Goal: Information Seeking & Learning: Check status

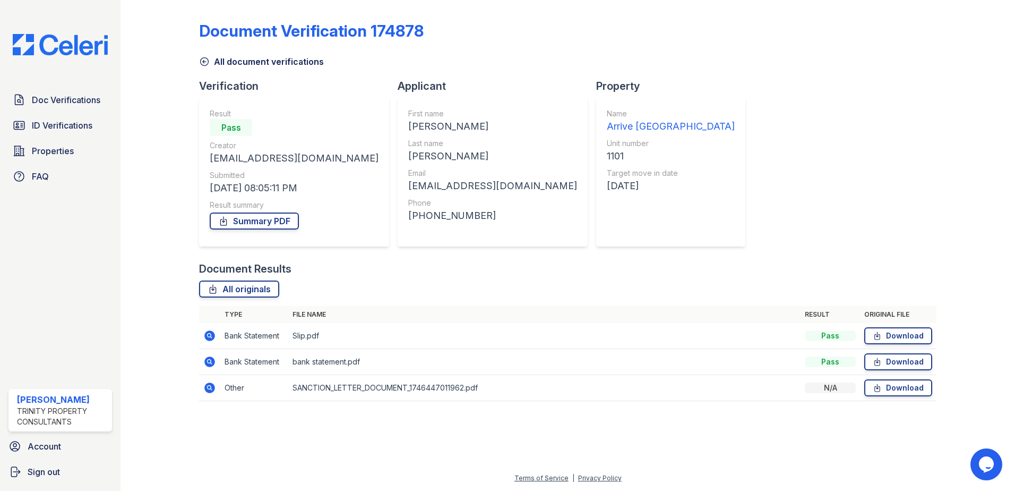
click at [36, 402] on div "[PERSON_NAME]" at bounding box center [62, 399] width 91 height 13
click at [37, 448] on span "Account" at bounding box center [44, 446] width 33 height 13
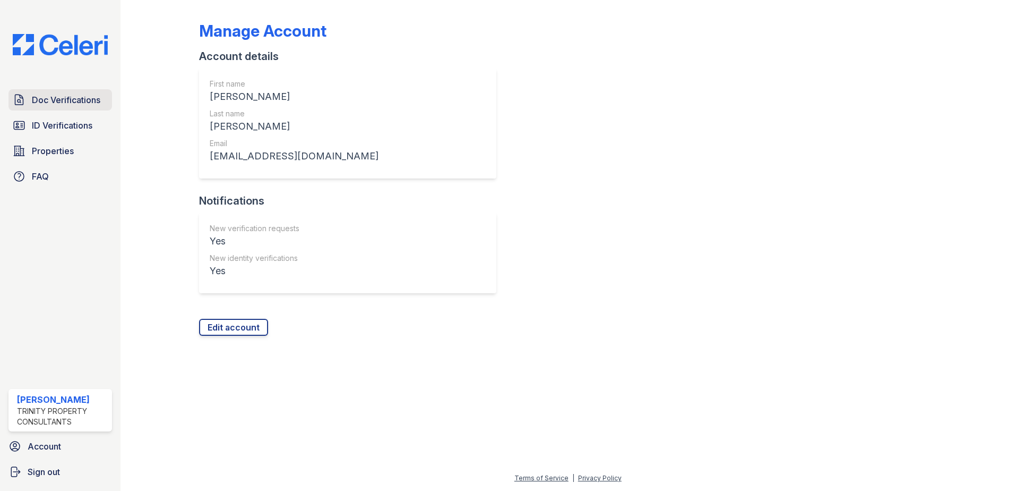
click at [77, 101] on span "Doc Verifications" at bounding box center [66, 99] width 68 height 13
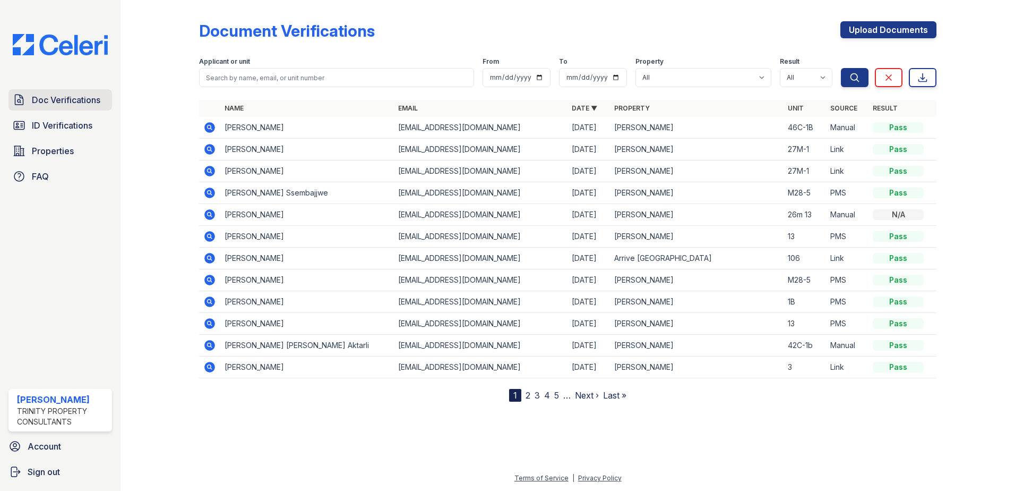
click at [65, 106] on span "Doc Verifications" at bounding box center [66, 99] width 68 height 13
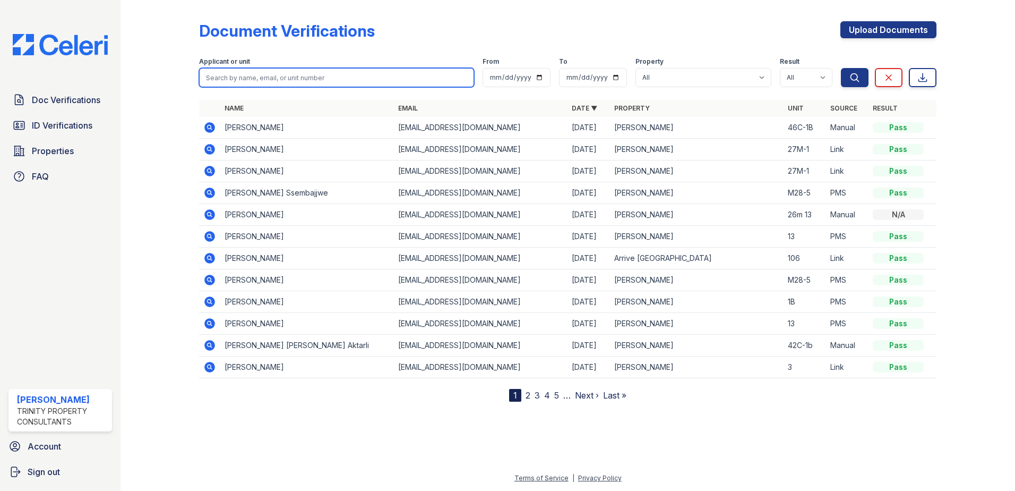
click at [325, 78] on input "search" at bounding box center [336, 77] width 275 height 19
type input "Ria"
click at [841, 68] on button "Search" at bounding box center [855, 77] width 28 height 19
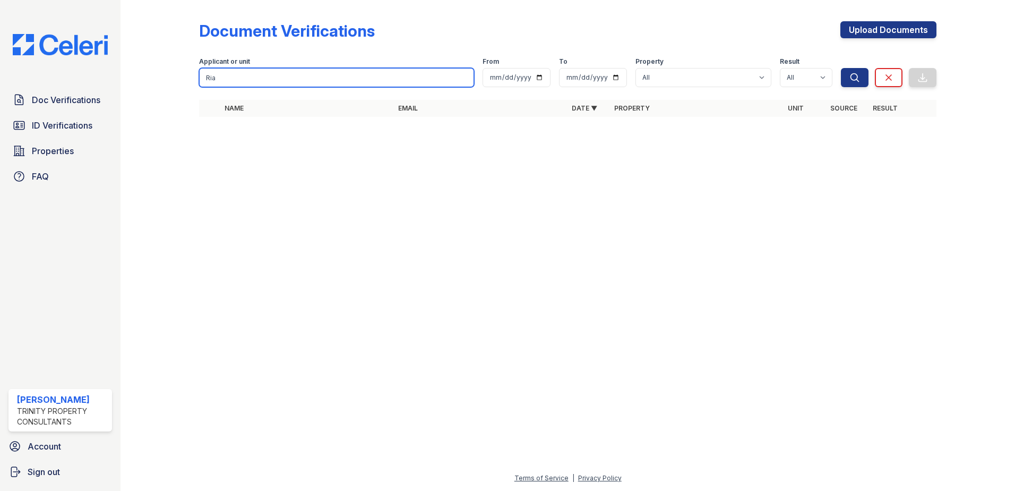
click at [323, 84] on input "Ria" at bounding box center [336, 77] width 275 height 19
click at [841, 68] on button "Search" at bounding box center [855, 77] width 28 height 19
click at [288, 78] on input "Ria" at bounding box center [336, 77] width 275 height 19
type input "R"
type input "[PERSON_NAME]"
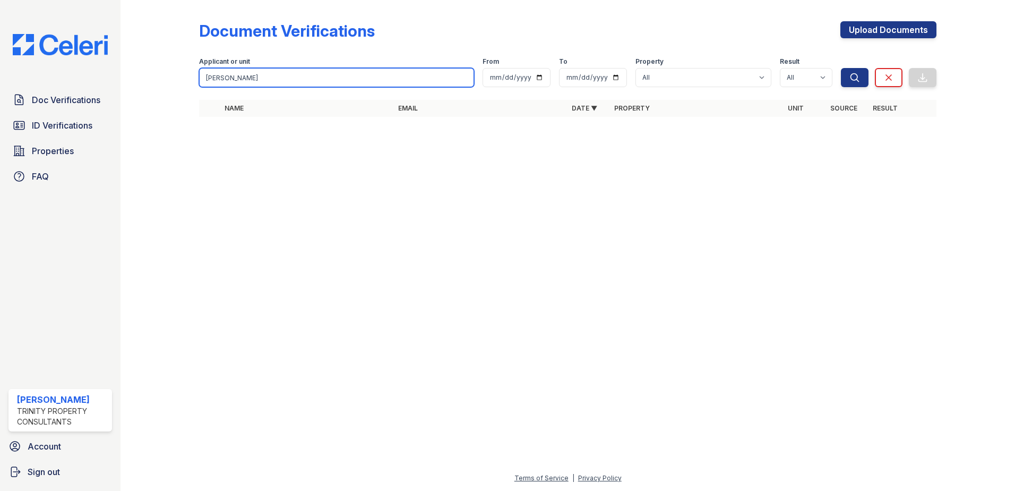
click at [841, 68] on button "Search" at bounding box center [855, 77] width 28 height 19
click at [282, 79] on input "[PERSON_NAME]" at bounding box center [336, 77] width 275 height 19
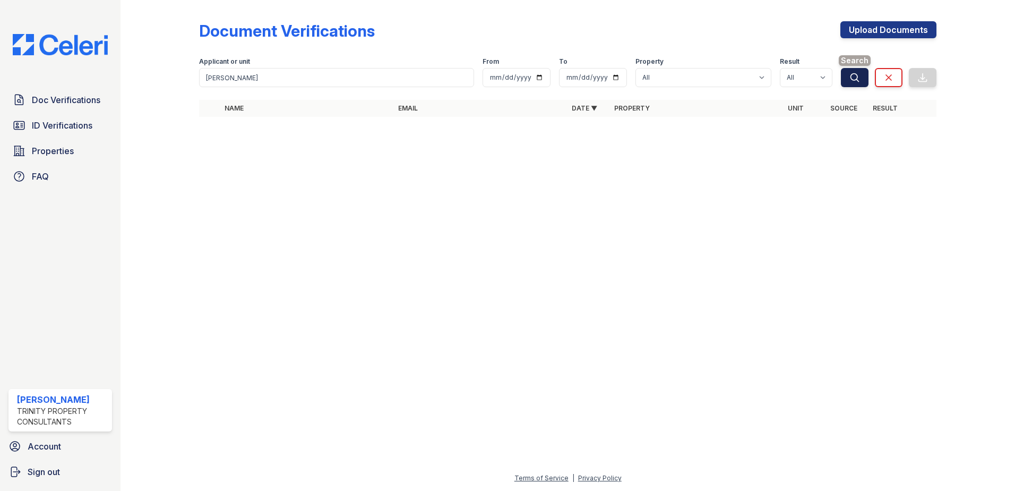
click at [846, 80] on button "Search" at bounding box center [855, 77] width 28 height 19
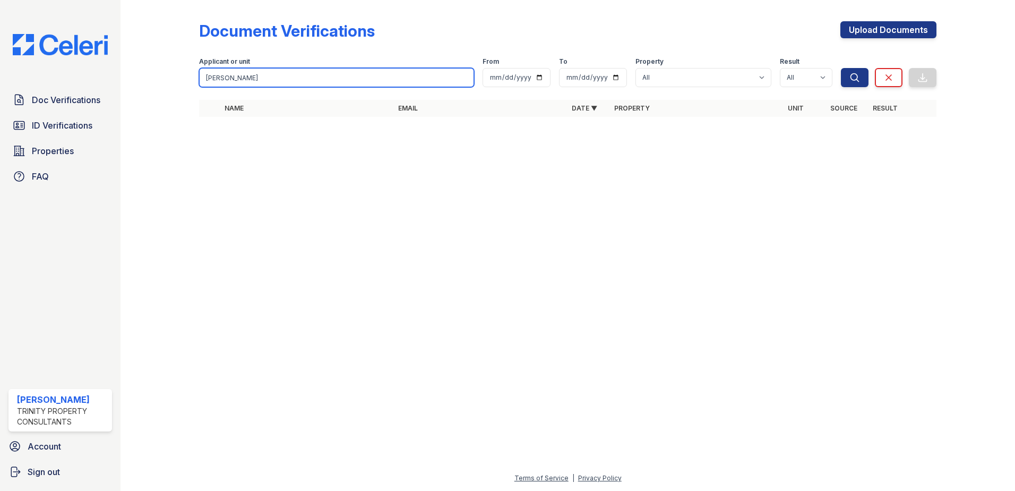
click at [265, 74] on input "[PERSON_NAME]" at bounding box center [336, 77] width 275 height 19
click at [261, 76] on input "[PERSON_NAME]" at bounding box center [336, 77] width 275 height 19
click at [841, 68] on button "Search" at bounding box center [855, 77] width 28 height 19
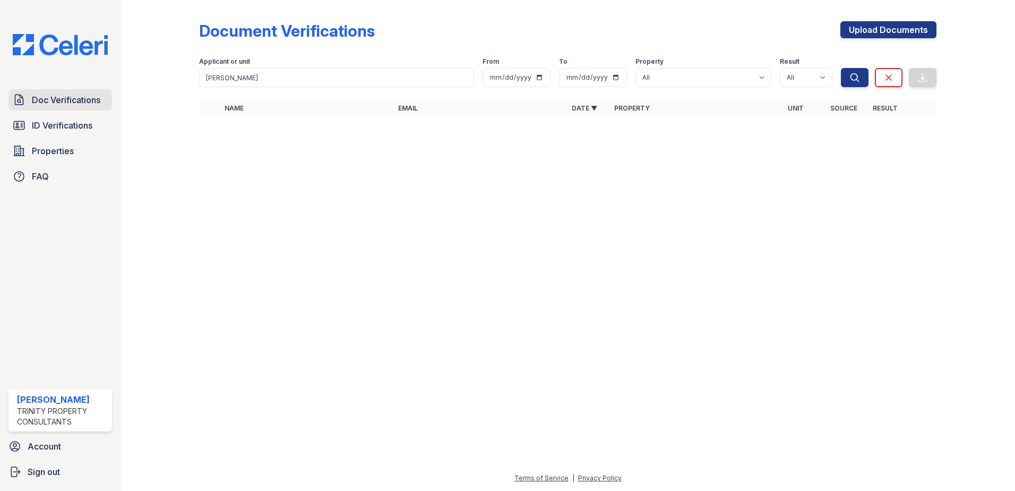
click at [62, 108] on link "Doc Verifications" at bounding box center [60, 99] width 104 height 21
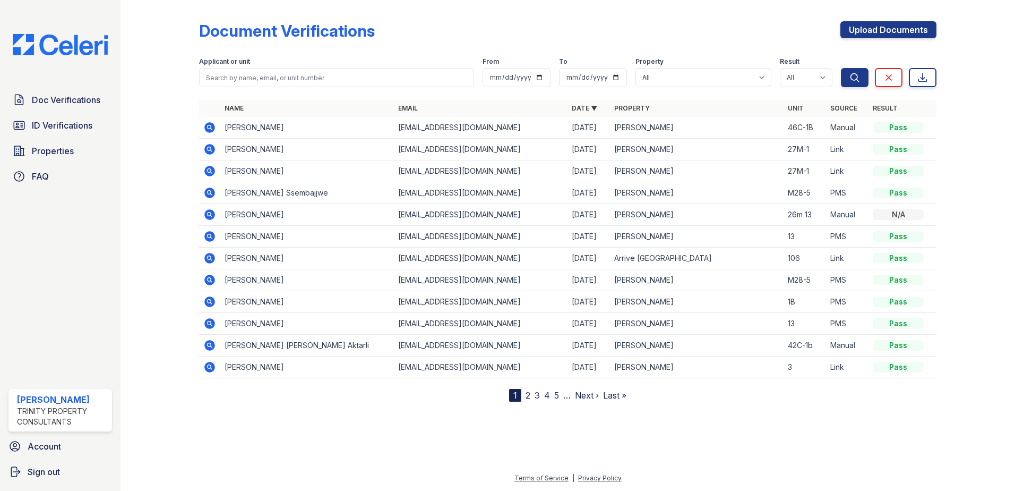
click at [213, 257] on icon at bounding box center [209, 258] width 11 height 11
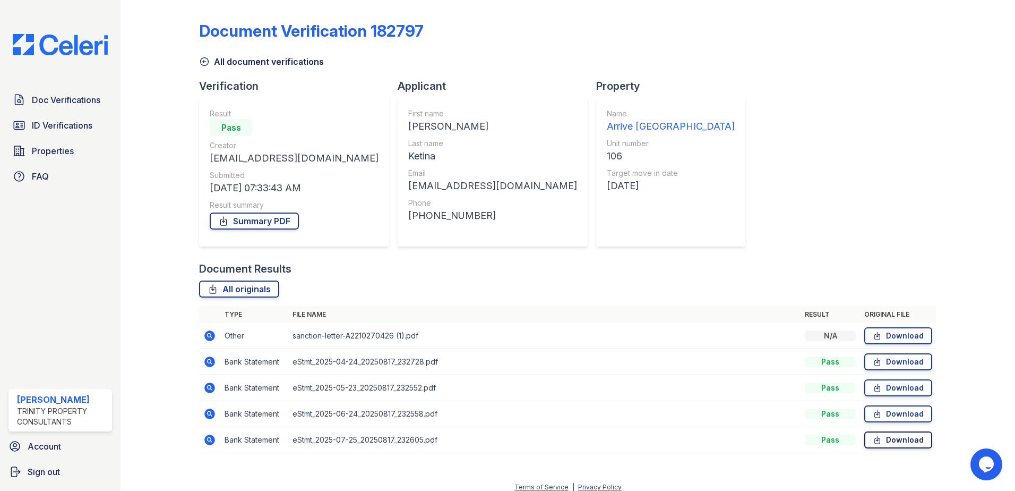
click at [875, 440] on icon at bounding box center [877, 439] width 5 height 7
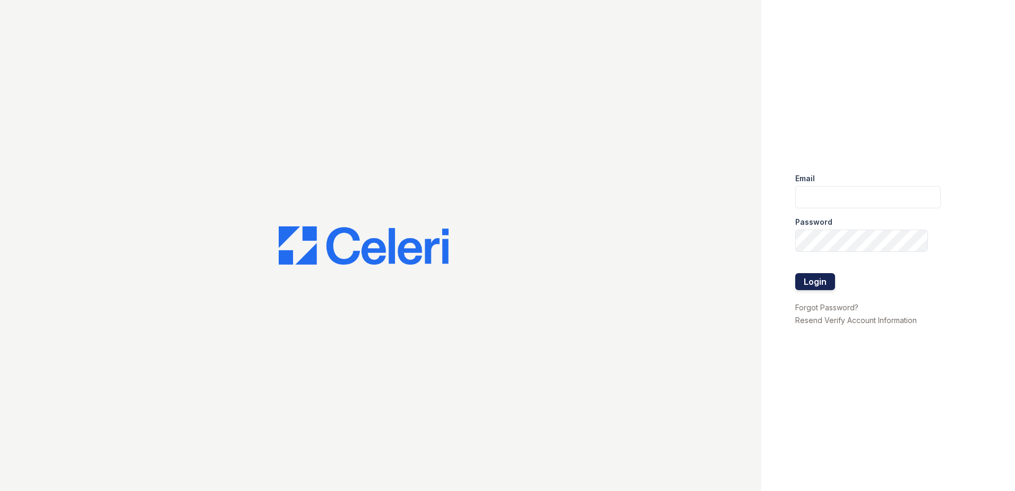
type input "tbain@trinity-pm.com"
click at [821, 285] on button "Login" at bounding box center [815, 281] width 40 height 17
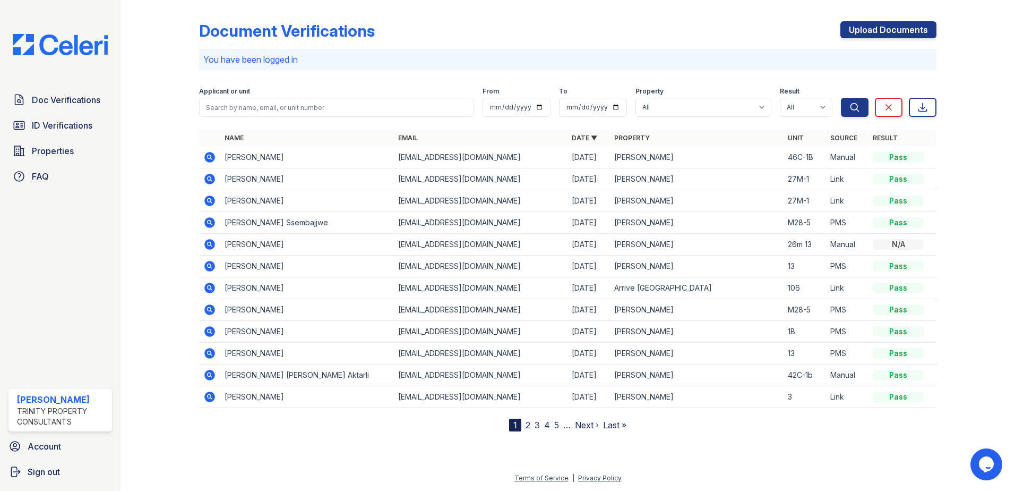
click at [593, 138] on link "Date ▼" at bounding box center [584, 138] width 25 height 8
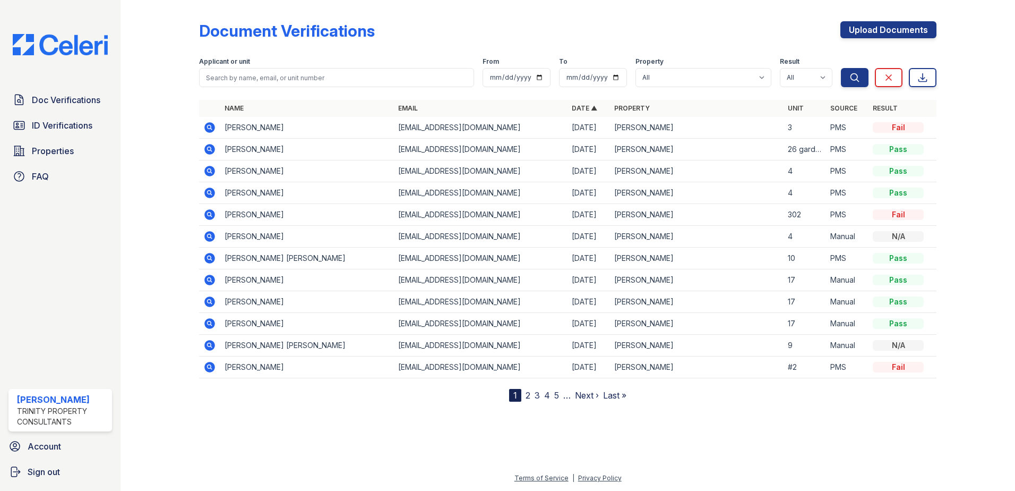
click at [592, 106] on link "Date ▲" at bounding box center [584, 108] width 25 height 8
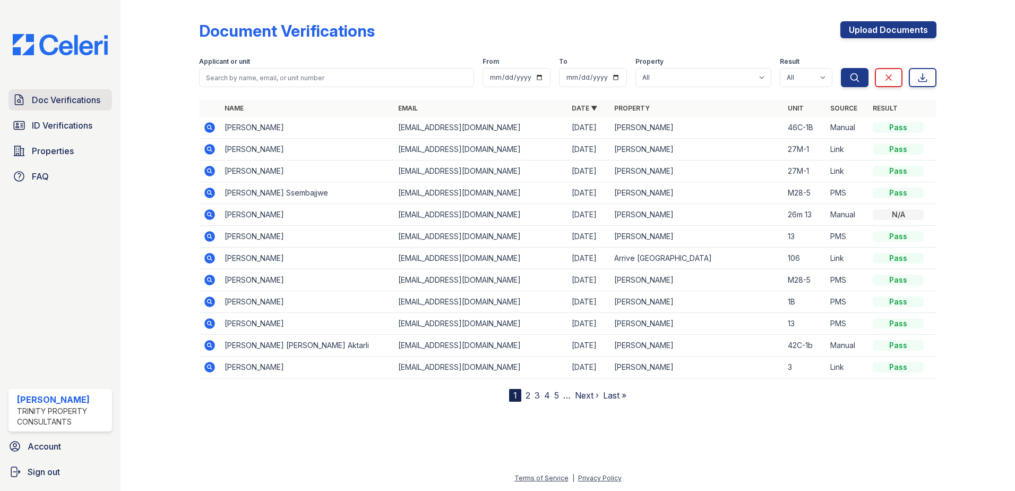
click at [57, 98] on span "Doc Verifications" at bounding box center [66, 99] width 68 height 13
click at [53, 150] on span "Properties" at bounding box center [53, 150] width 42 height 13
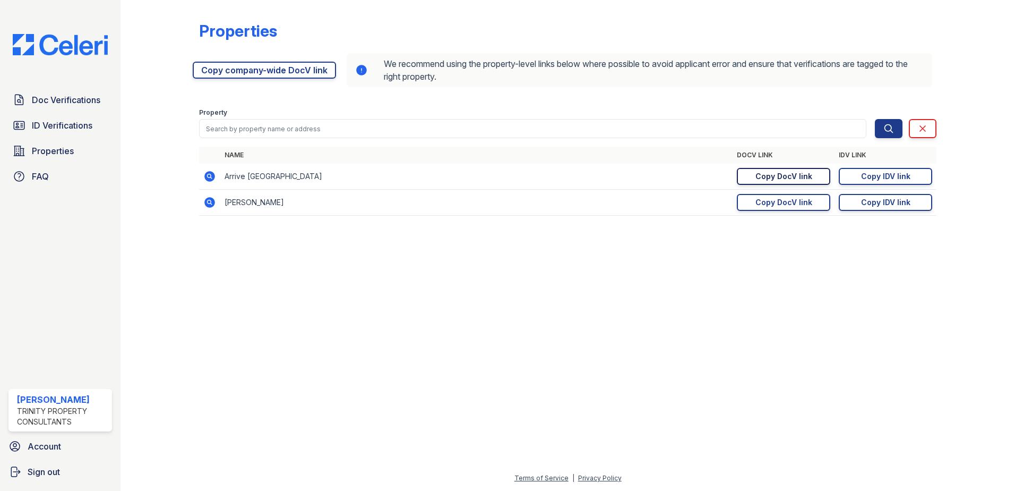
click at [784, 177] on div "Copy DocV link" at bounding box center [783, 176] width 57 height 11
click at [886, 174] on div "Copy IDV link" at bounding box center [885, 176] width 49 height 11
click at [28, 98] on link "Doc Verifications" at bounding box center [60, 99] width 104 height 21
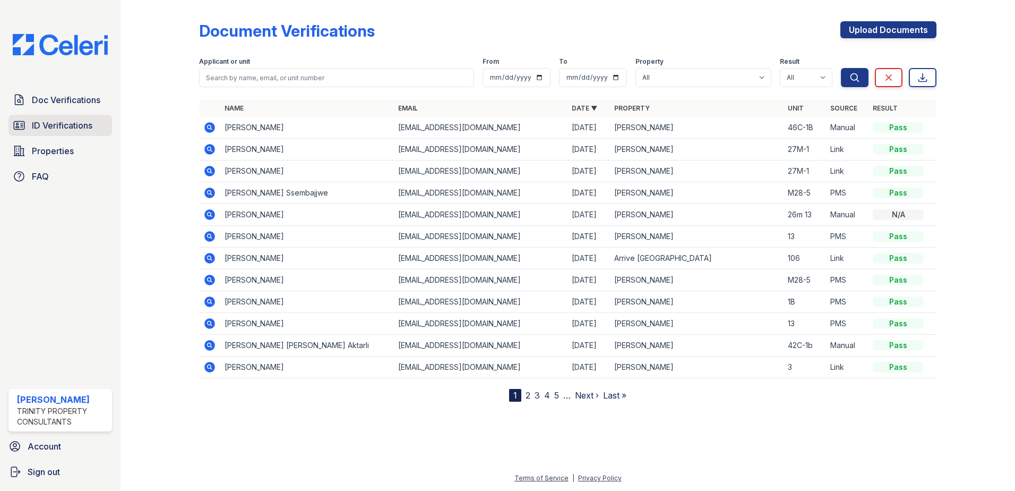
click at [74, 122] on span "ID Verifications" at bounding box center [62, 125] width 61 height 13
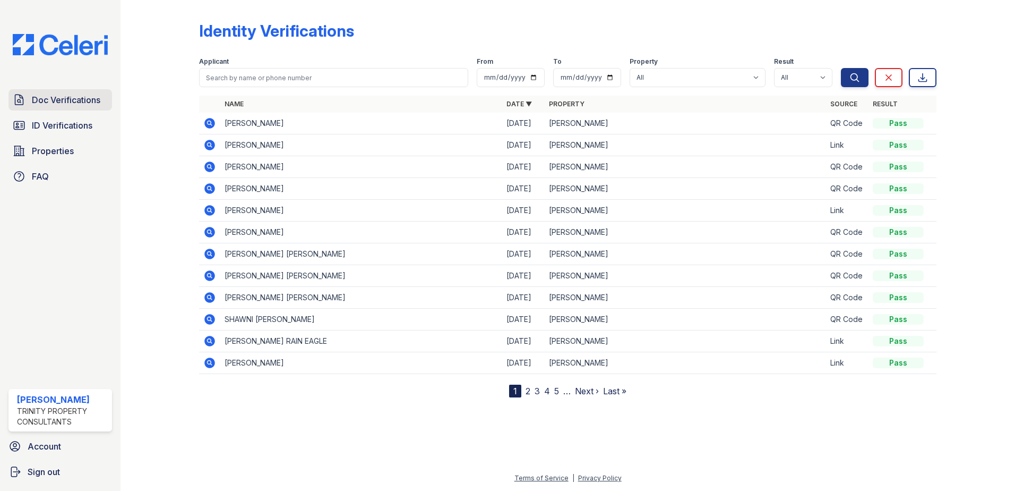
click at [45, 101] on span "Doc Verifications" at bounding box center [66, 99] width 68 height 13
